Goal: Task Accomplishment & Management: Complete application form

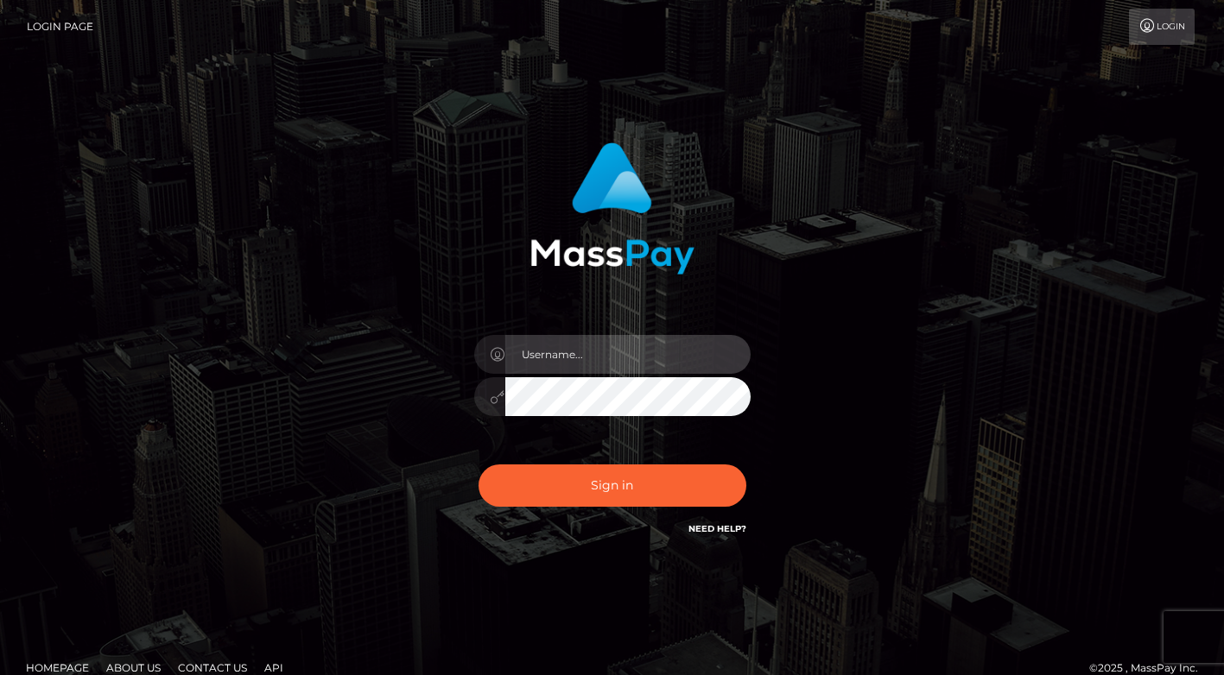
click at [601, 358] on input "text" at bounding box center [627, 354] width 245 height 39
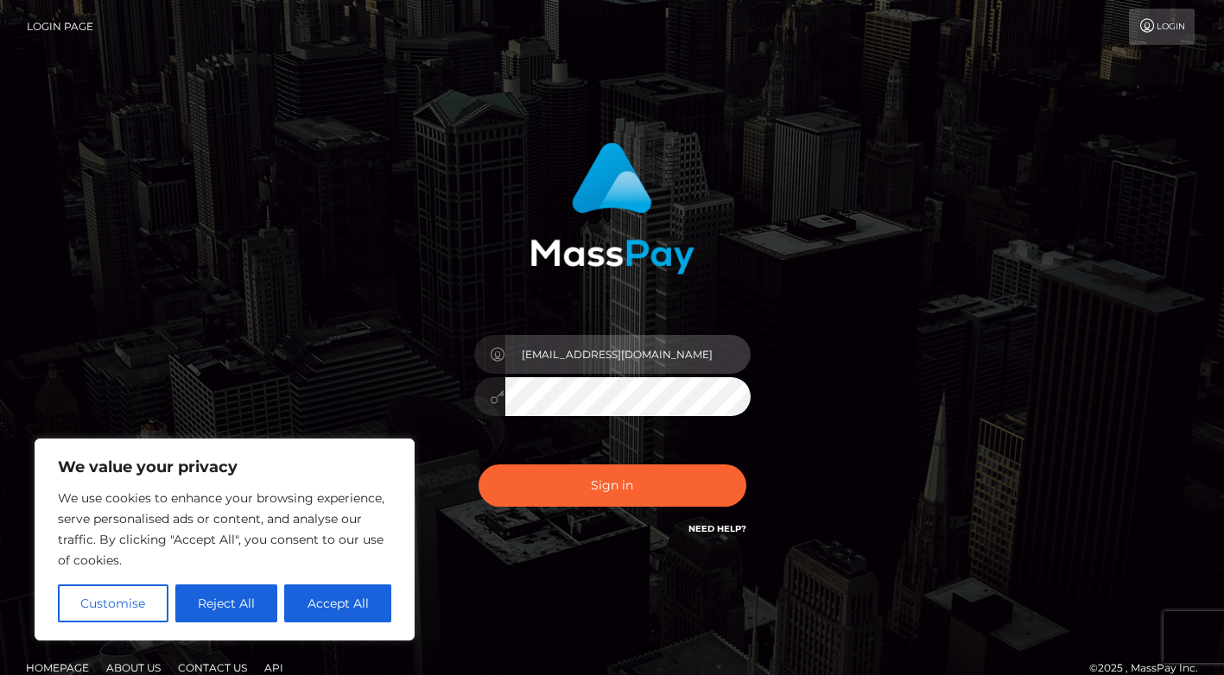
type input "[EMAIL_ADDRESS][DOMAIN_NAME]"
click at [479, 465] on button "Sign in" at bounding box center [613, 486] width 268 height 42
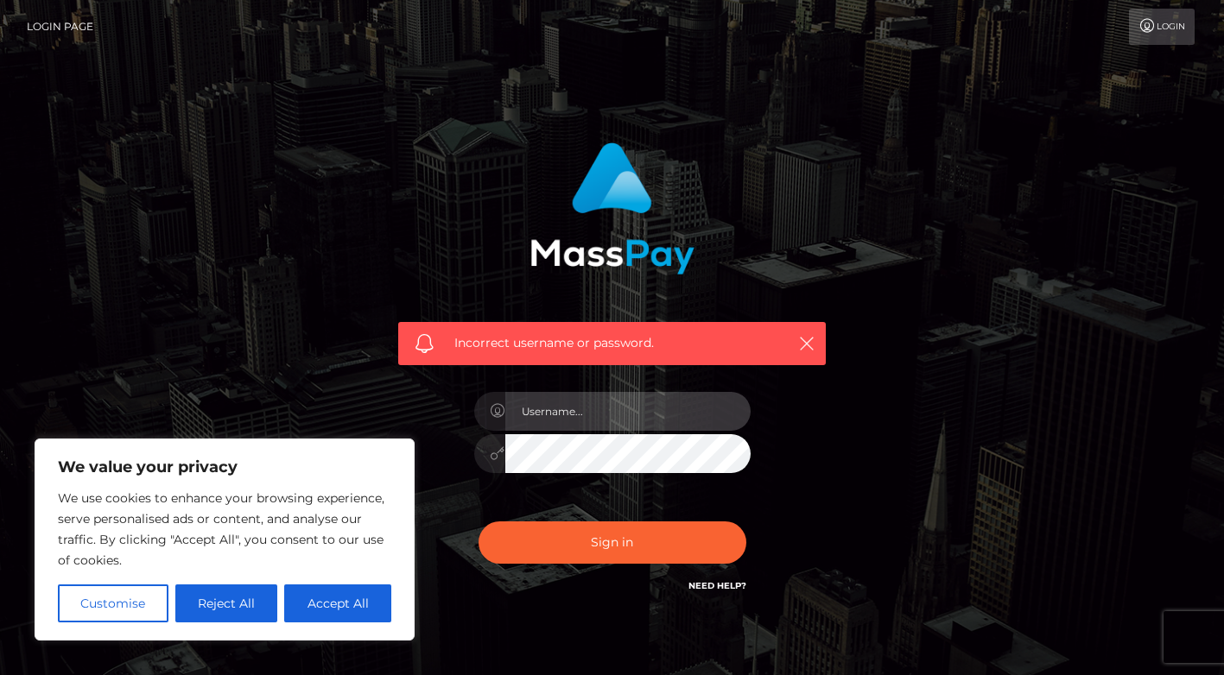
drag, startPoint x: 0, startPoint y: 0, endPoint x: 601, endPoint y: 392, distance: 717.8
click at [601, 392] on input "text" at bounding box center [627, 411] width 245 height 39
type input "chielamebentulan4@gmail.com"
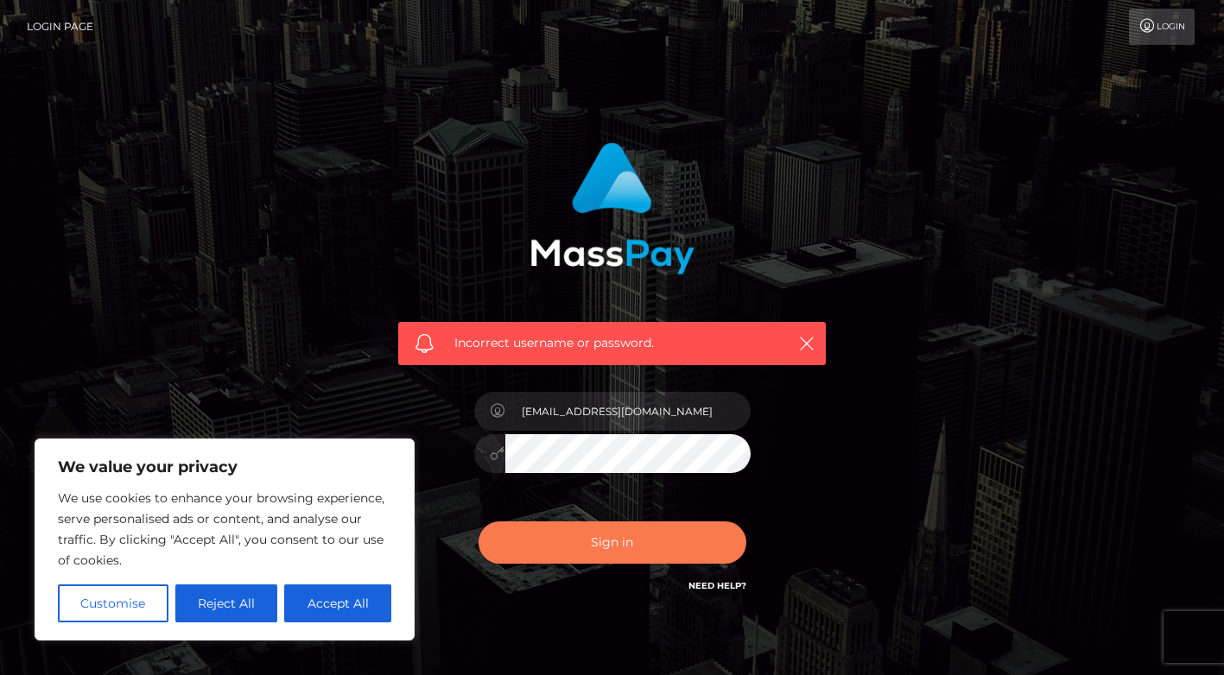
click at [614, 542] on button "Sign in" at bounding box center [613, 543] width 268 height 42
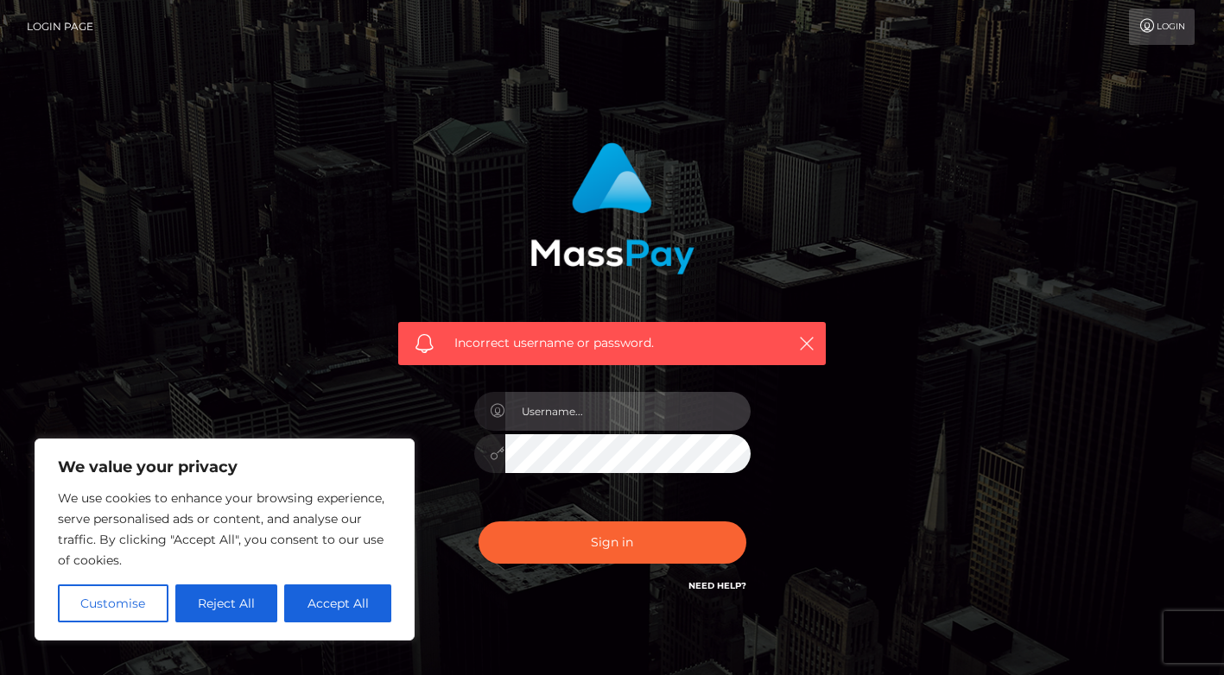
click at [568, 420] on input "text" at bounding box center [627, 411] width 245 height 39
type input "[EMAIL_ADDRESS][DOMAIN_NAME]"
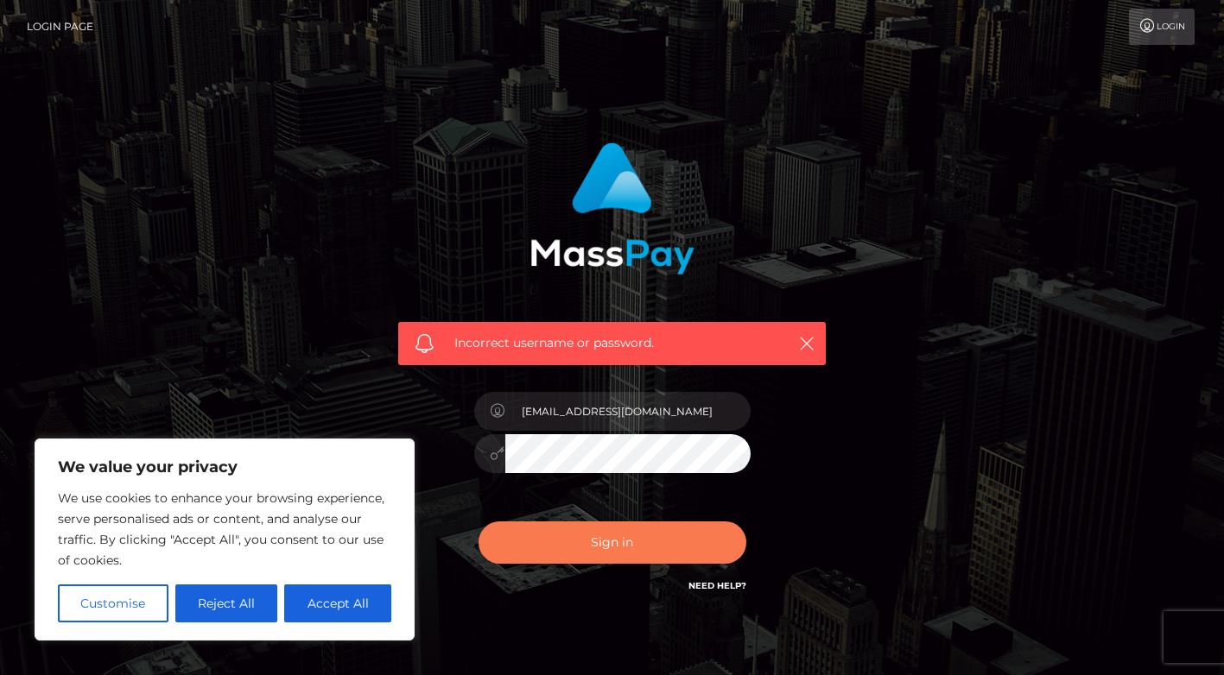
click at [642, 545] on button "Sign in" at bounding box center [613, 543] width 268 height 42
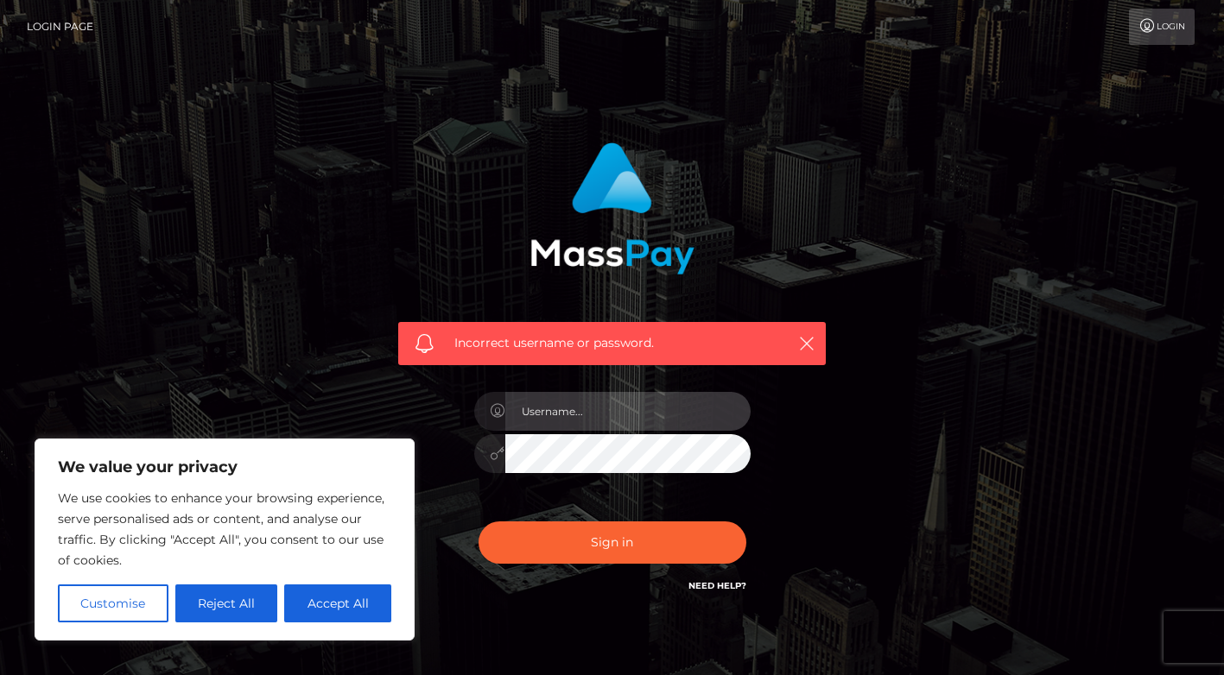
click at [604, 405] on input "text" at bounding box center [627, 411] width 245 height 39
type input "[EMAIL_ADDRESS][DOMAIN_NAME]"
click at [738, 590] on link "Need Help?" at bounding box center [717, 585] width 58 height 11
click at [587, 404] on input "[EMAIL_ADDRESS][DOMAIN_NAME]" at bounding box center [627, 411] width 245 height 39
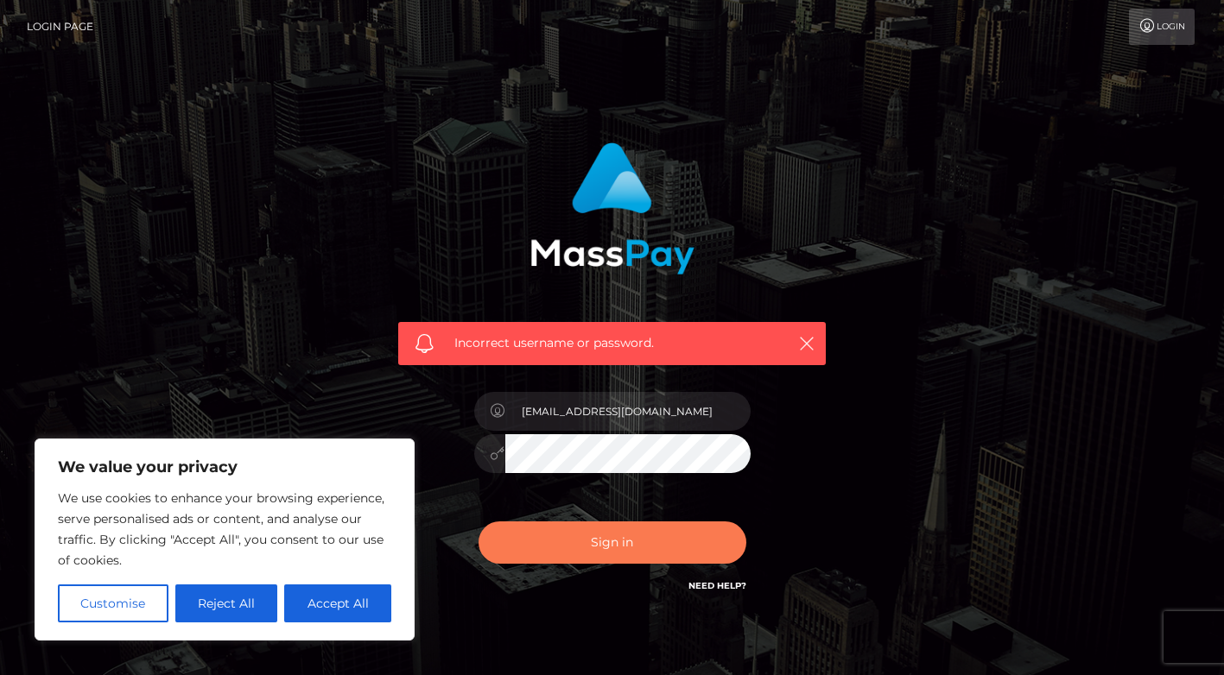
click at [597, 546] on button "Sign in" at bounding box center [613, 543] width 268 height 42
